Goal: Task Accomplishment & Management: Complete application form

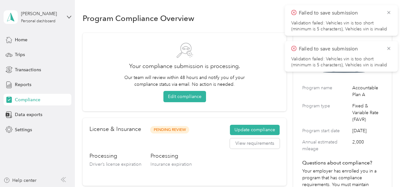
scroll to position [8, 0]
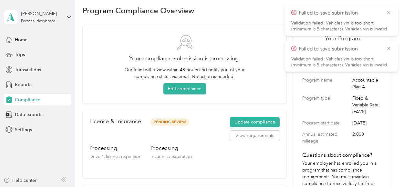
click at [268, 36] on span at bounding box center [185, 42] width 186 height 17
click at [268, 48] on span at bounding box center [185, 42] width 186 height 17
click at [390, 14] on icon at bounding box center [388, 13] width 5 height 6
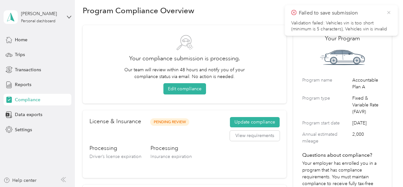
click at [388, 12] on icon at bounding box center [388, 12] width 3 height 3
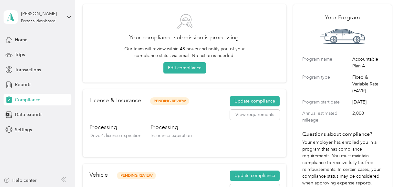
scroll to position [0, 0]
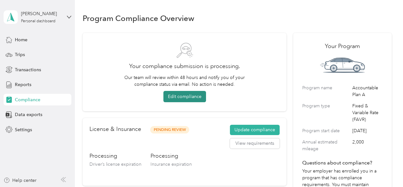
click at [188, 97] on button "Edit compliance" at bounding box center [184, 96] width 43 height 11
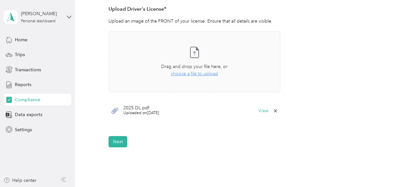
scroll to position [182, 0]
click at [262, 110] on button "View" at bounding box center [263, 111] width 10 height 5
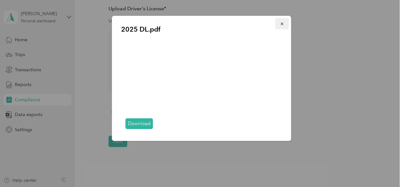
click at [282, 24] on icon "button" at bounding box center [282, 24] width 3 height 3
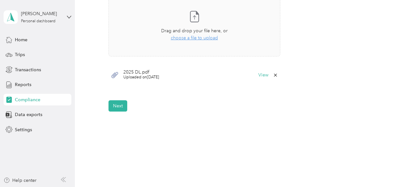
scroll to position [218, 0]
